Goal: Navigation & Orientation: Find specific page/section

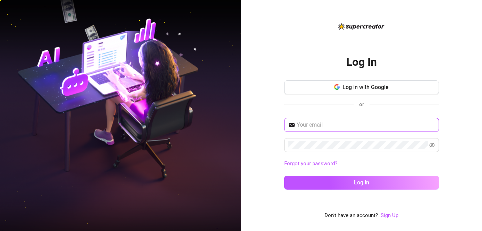
click at [345, 119] on span at bounding box center [361, 125] width 155 height 14
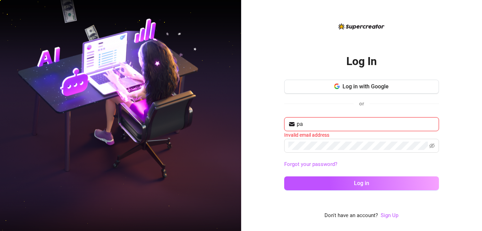
type input "[EMAIL_ADDRESS][DOMAIN_NAME]"
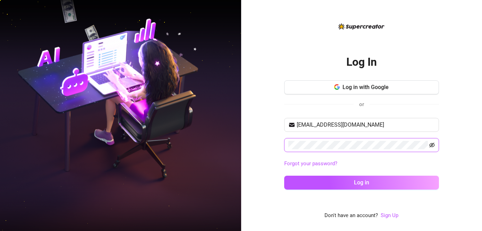
click at [433, 143] on icon "eye-invisible" at bounding box center [433, 144] width 6 height 5
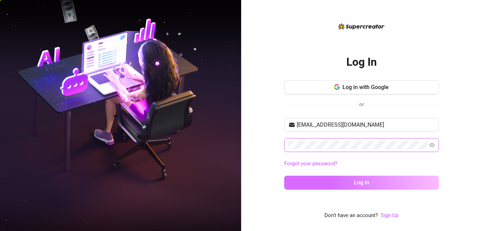
click at [296, 184] on button "Log in" at bounding box center [361, 182] width 155 height 14
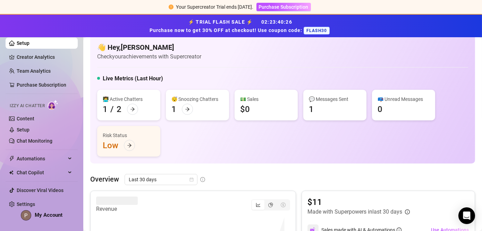
scroll to position [5, 0]
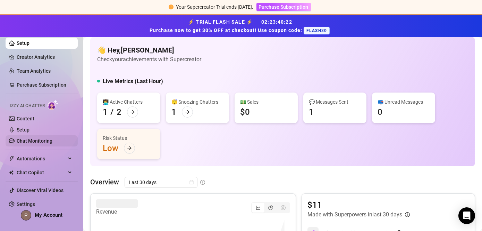
click at [43, 140] on link "Chat Monitoring" at bounding box center [35, 141] width 36 height 6
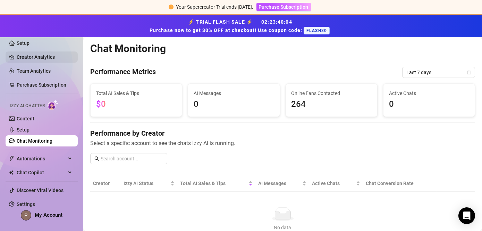
click at [54, 59] on link "Creator Analytics" at bounding box center [45, 56] width 56 height 11
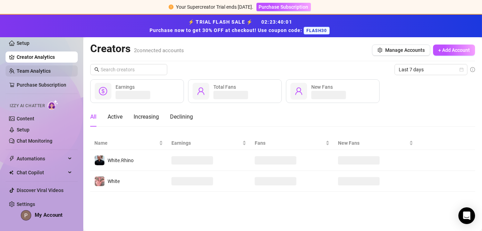
click at [51, 69] on link "Team Analytics" at bounding box center [34, 71] width 34 height 6
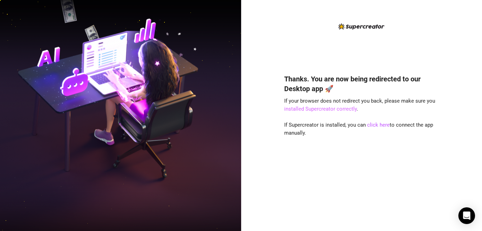
click at [346, 107] on link "installed Supercreator correctly" at bounding box center [320, 109] width 73 height 6
